Goal: Information Seeking & Learning: Learn about a topic

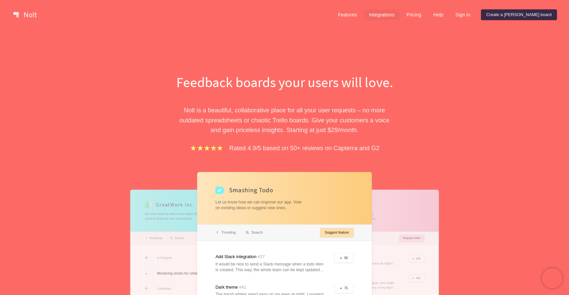
click at [400, 15] on link "Integrations" at bounding box center [382, 14] width 36 height 11
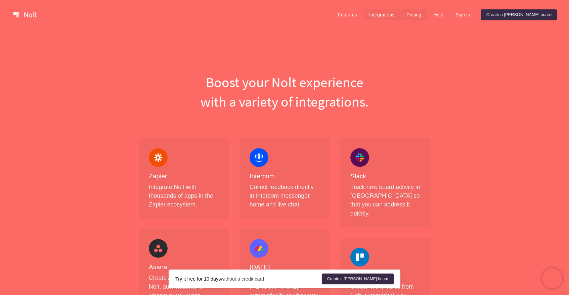
click at [426, 16] on link "Pricing" at bounding box center [414, 14] width 26 height 11
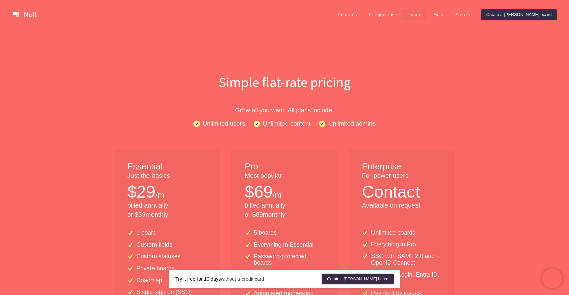
click at [426, 16] on link "Pricing" at bounding box center [414, 14] width 26 height 11
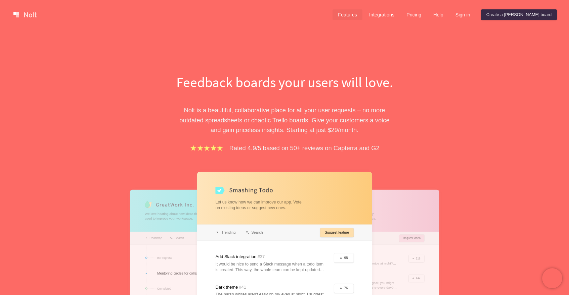
click at [362, 13] on link "Features" at bounding box center [347, 14] width 30 height 11
